Goal: Information Seeking & Learning: Learn about a topic

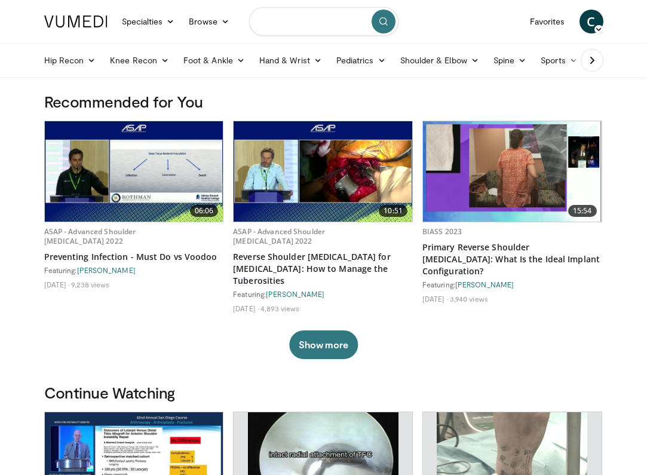
click at [283, 21] on input "Search topics, interventions" at bounding box center [323, 21] width 149 height 29
type input "**********"
click at [380, 27] on button "submit" at bounding box center [384, 22] width 24 height 24
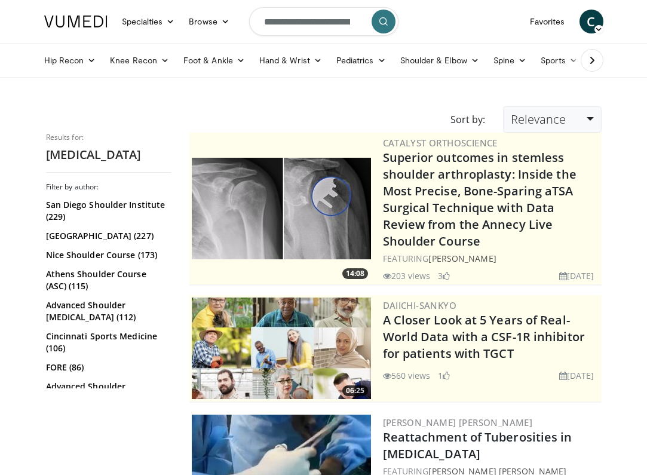
click at [593, 125] on link "Relevance" at bounding box center [552, 119] width 98 height 26
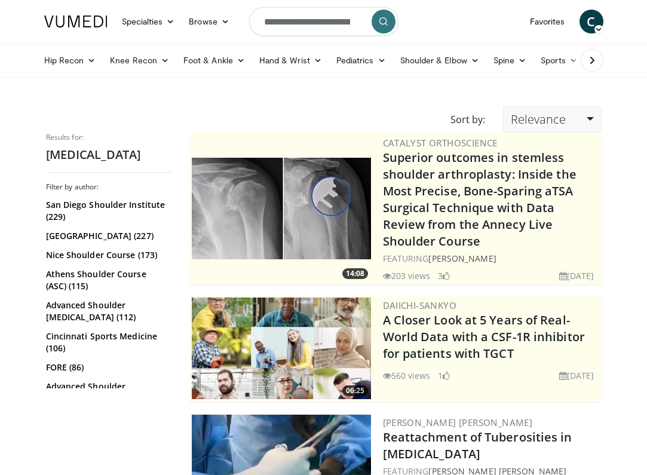
click at [584, 119] on link "Relevance" at bounding box center [552, 119] width 98 height 26
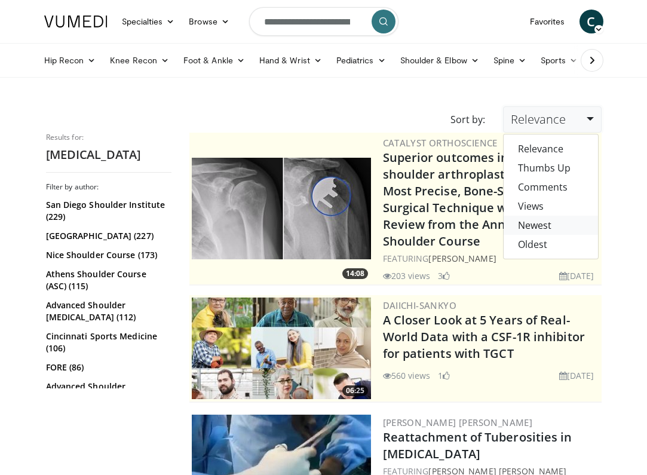
click at [541, 230] on link "Newest" at bounding box center [551, 225] width 94 height 19
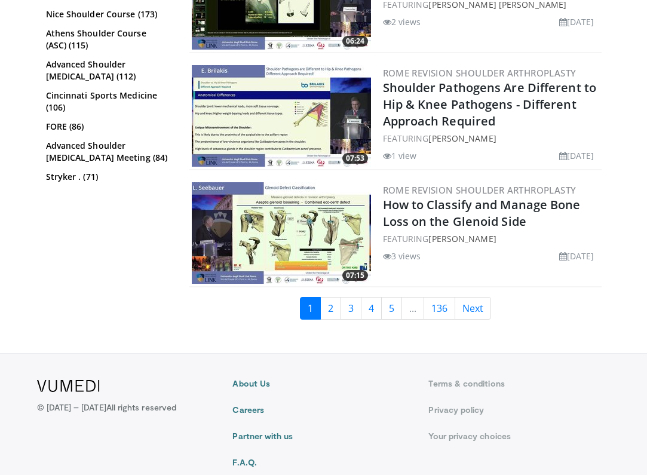
scroll to position [3055, 0]
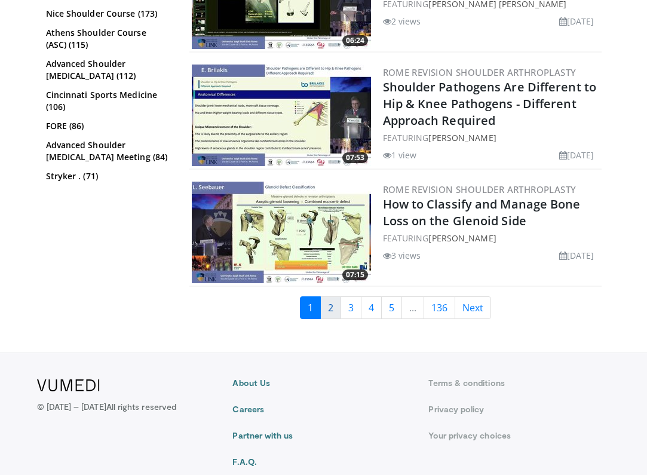
click at [330, 311] on link "2" at bounding box center [330, 307] width 21 height 23
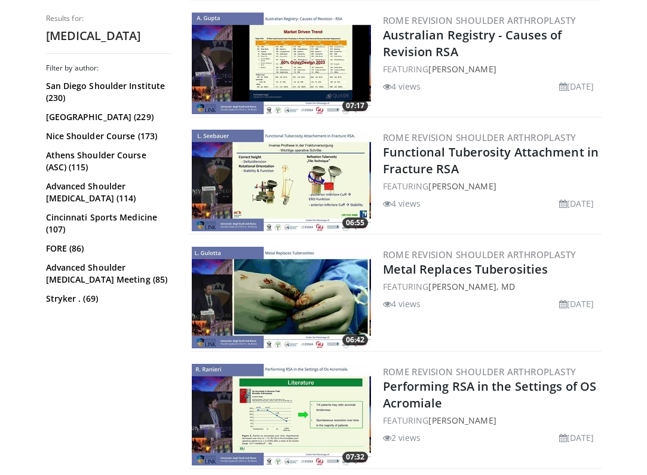
scroll to position [520, 0]
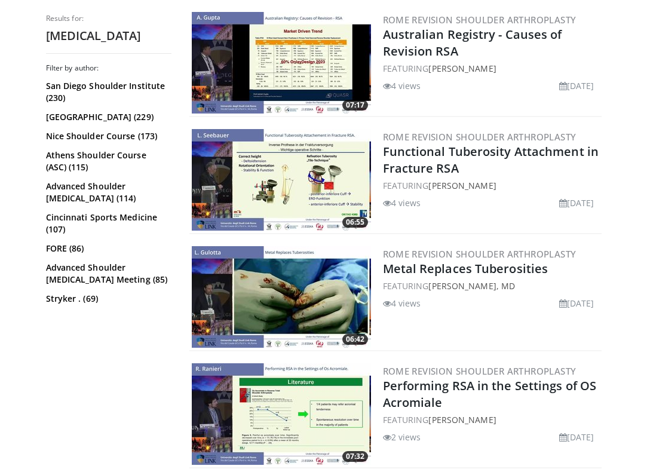
click at [294, 187] on img at bounding box center [281, 180] width 179 height 102
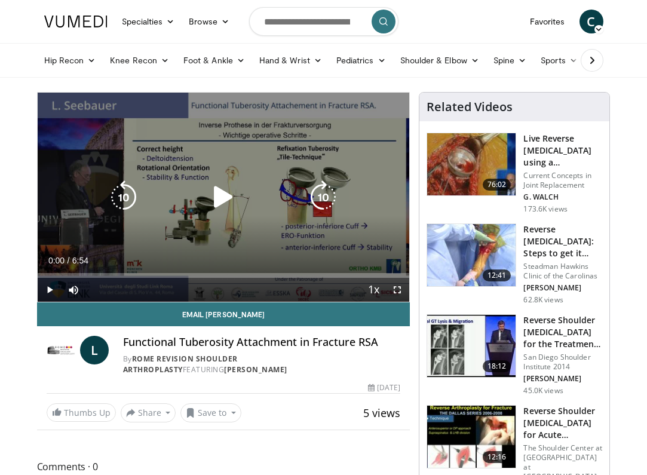
click at [223, 188] on icon "Video Player" at bounding box center [223, 196] width 33 height 33
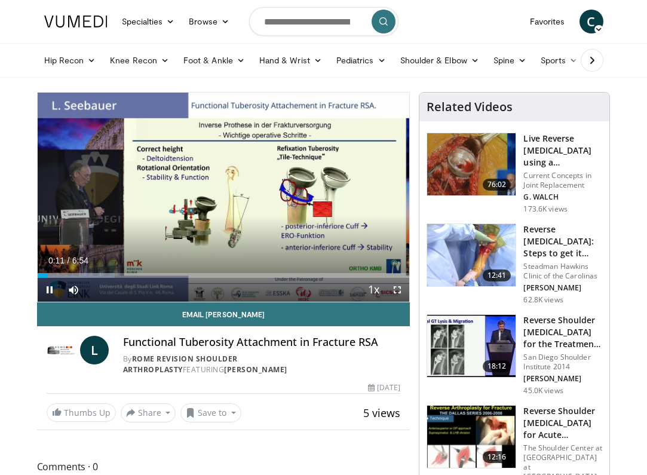
click at [397, 293] on span "Video Player" at bounding box center [397, 290] width 24 height 24
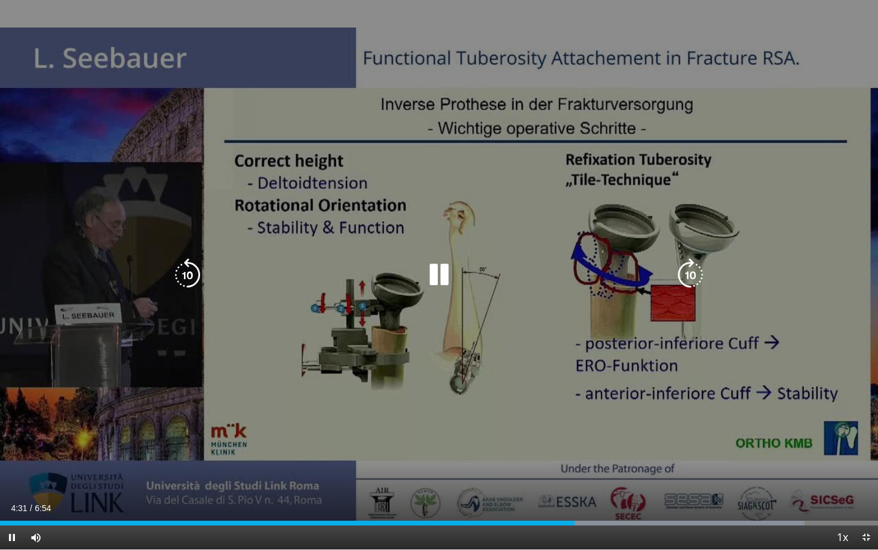
click at [453, 272] on icon "Video Player" at bounding box center [438, 274] width 33 height 33
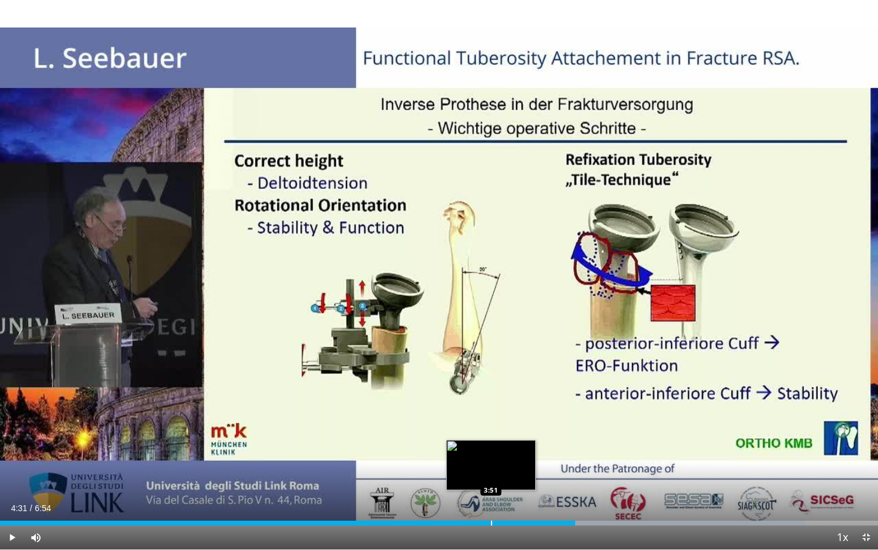
click at [491, 474] on div "Progress Bar" at bounding box center [491, 522] width 1 height 5
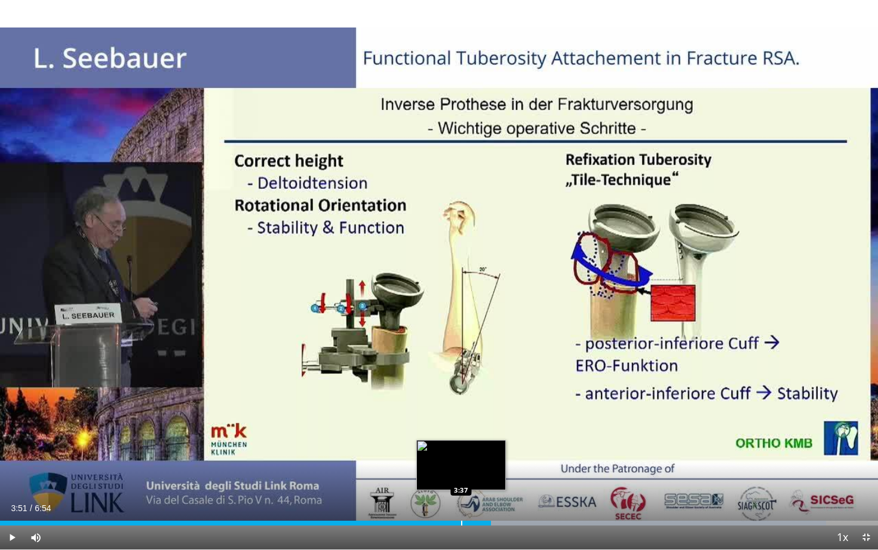
click at [461, 474] on div "Loaded : 94.07% 3:51 3:37" at bounding box center [439, 519] width 878 height 11
click at [447, 474] on div "Progress Bar" at bounding box center [447, 522] width 1 height 5
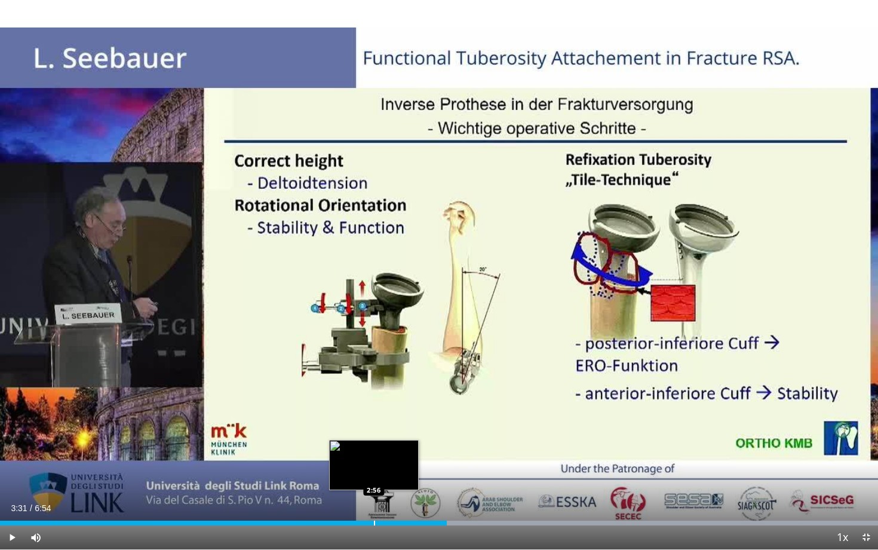
click at [374, 474] on div "Loaded : 99.98% 3:31 2:56" at bounding box center [439, 519] width 878 height 11
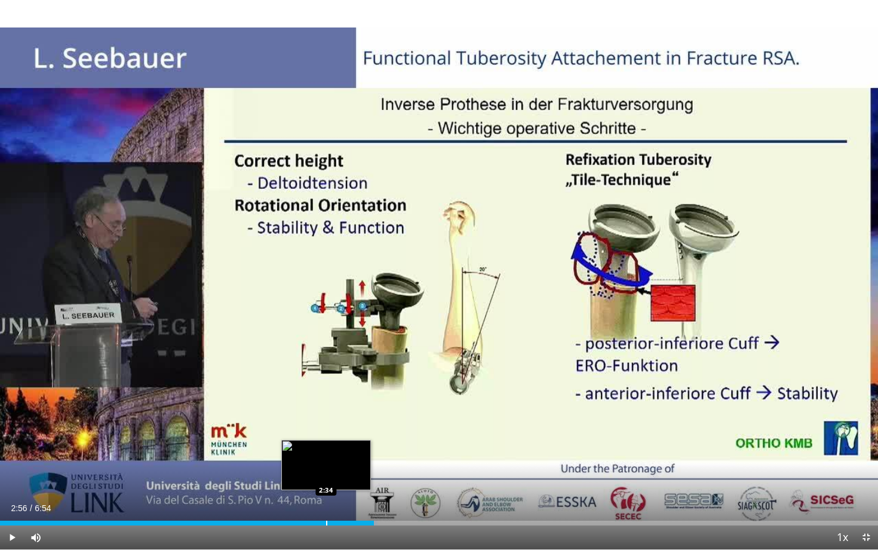
click at [326, 474] on div "Loaded : 43.01% 2:56 2:34" at bounding box center [439, 519] width 878 height 11
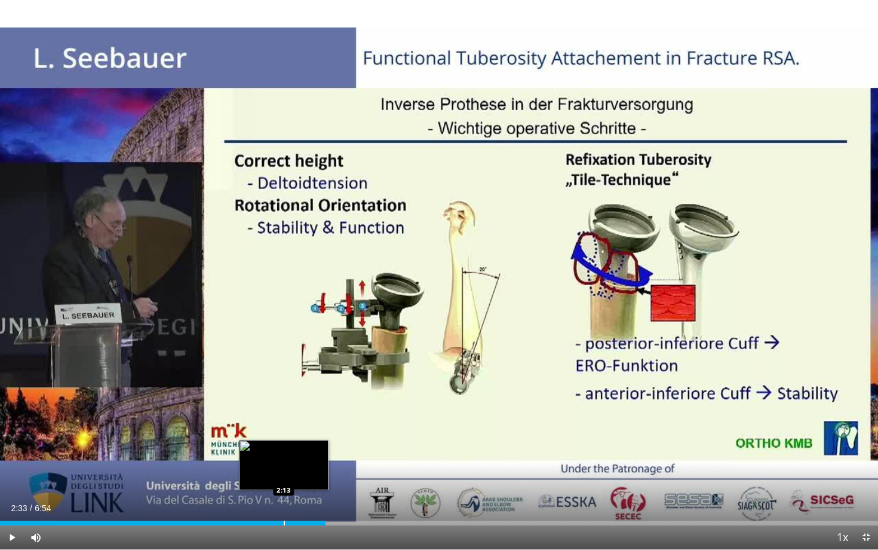
click at [283, 474] on div "2:33" at bounding box center [163, 522] width 326 height 5
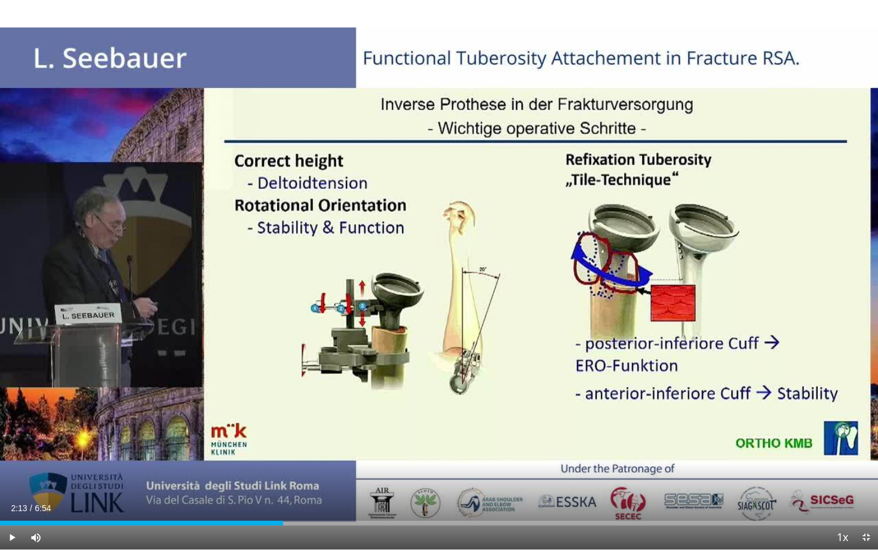
click at [14, 474] on span "Video Player" at bounding box center [12, 537] width 24 height 24
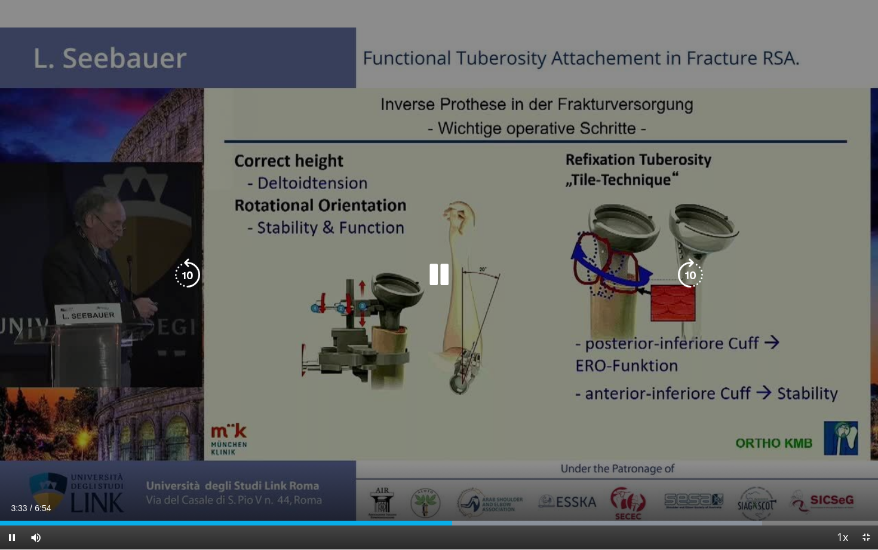
click at [186, 345] on div "10 seconds Tap to unmute" at bounding box center [439, 274] width 878 height 549
click at [440, 271] on icon "Video Player" at bounding box center [438, 274] width 33 height 33
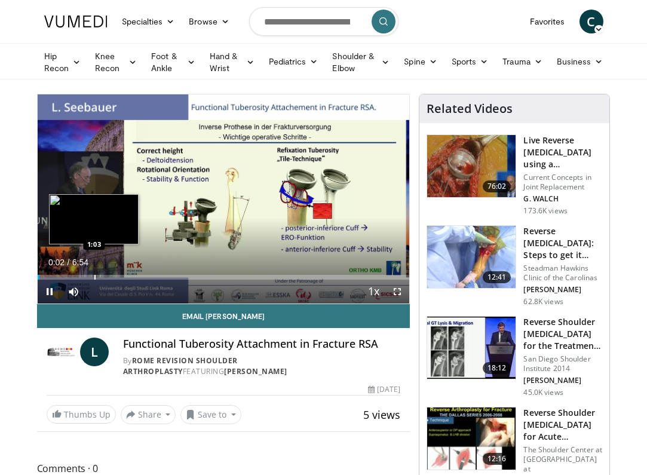
click at [94, 274] on div "Loaded : 0.47% 0:02 1:03" at bounding box center [224, 273] width 372 height 11
click at [106, 275] on div "Progress Bar" at bounding box center [106, 277] width 1 height 5
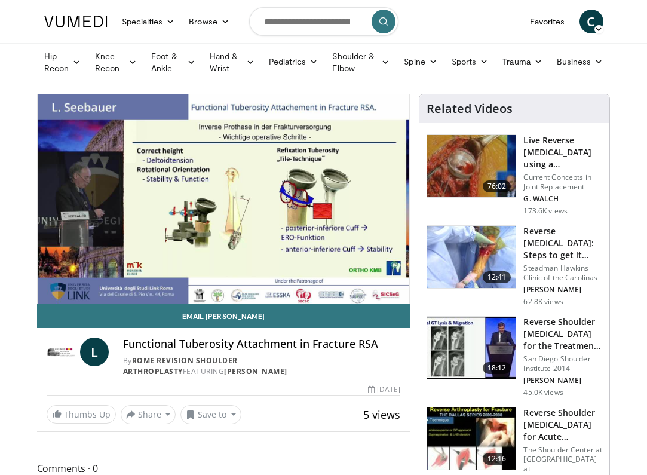
click at [116, 274] on video-js "**********" at bounding box center [224, 198] width 372 height 209
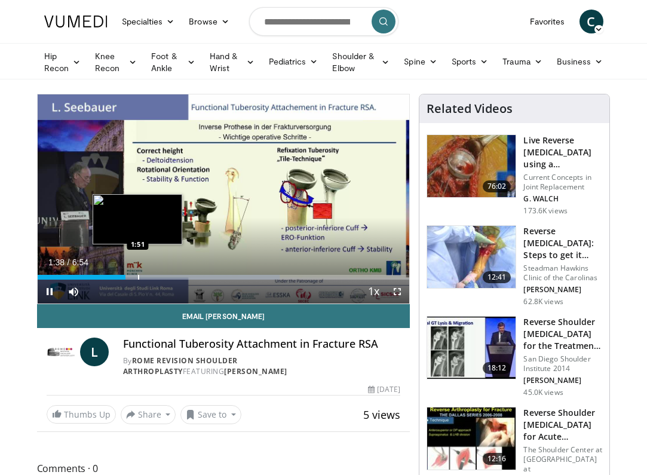
click at [138, 277] on div "Progress Bar" at bounding box center [138, 277] width 1 height 5
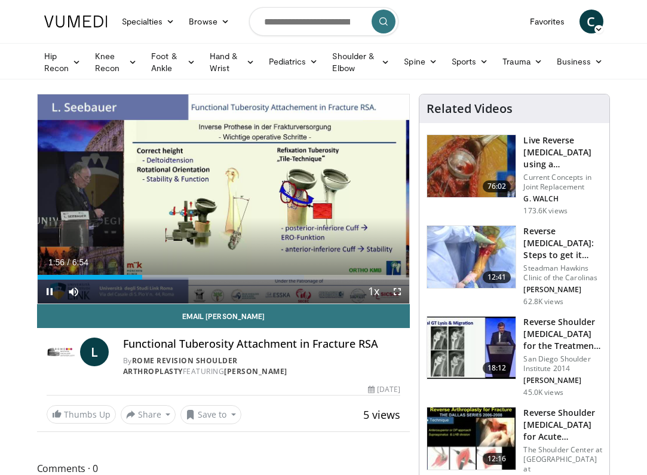
click at [396, 289] on span "Video Player" at bounding box center [397, 292] width 24 height 24
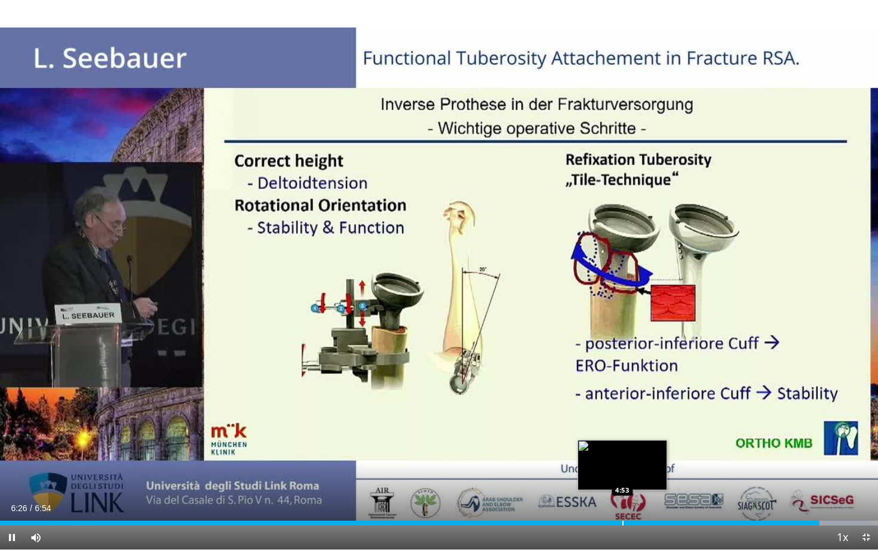
click at [623, 474] on div "Progress Bar" at bounding box center [623, 522] width 1 height 5
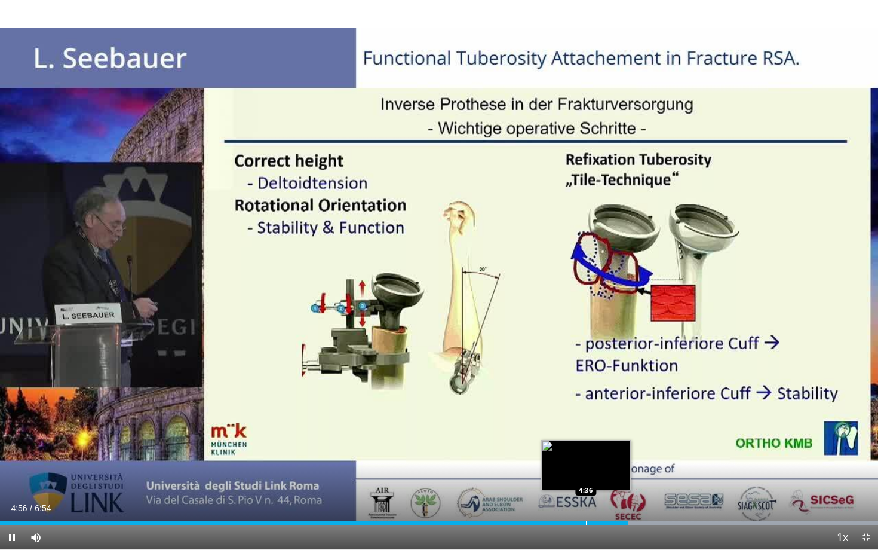
click at [586, 474] on div "Loaded : 99.98% 4:56 4:36" at bounding box center [439, 519] width 878 height 11
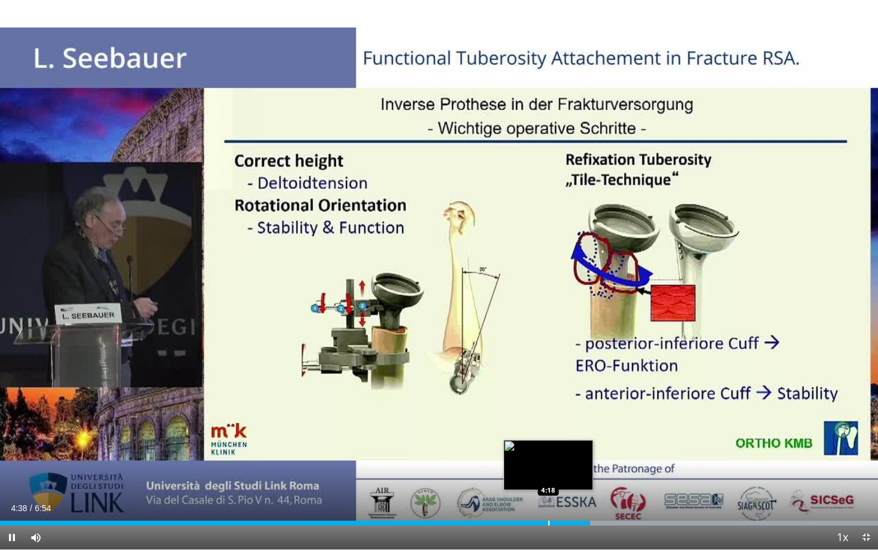
click at [548, 474] on div "4:38" at bounding box center [295, 522] width 590 height 5
click at [520, 474] on div "Progress Bar" at bounding box center [520, 522] width 1 height 5
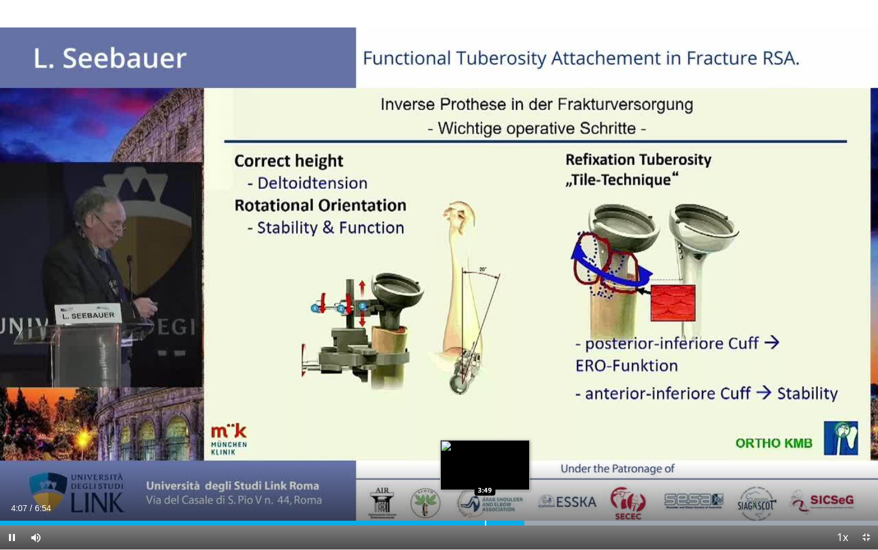
click at [485, 474] on div "Loaded : 99.98% 4:07 3:49" at bounding box center [439, 519] width 878 height 11
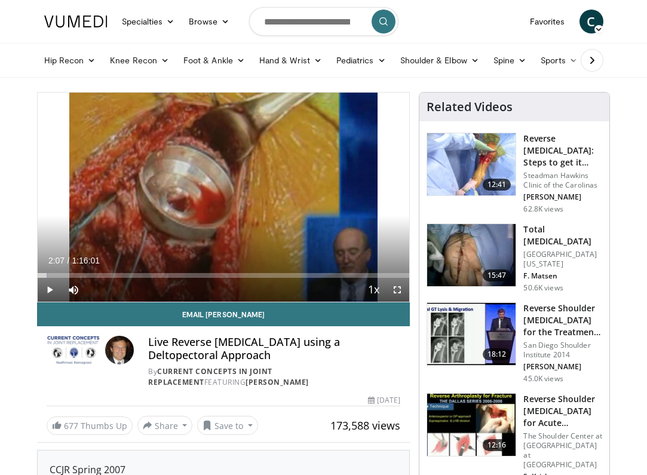
click at [50, 289] on span "Video Player" at bounding box center [50, 290] width 24 height 24
